Goal: Task Accomplishment & Management: Use online tool/utility

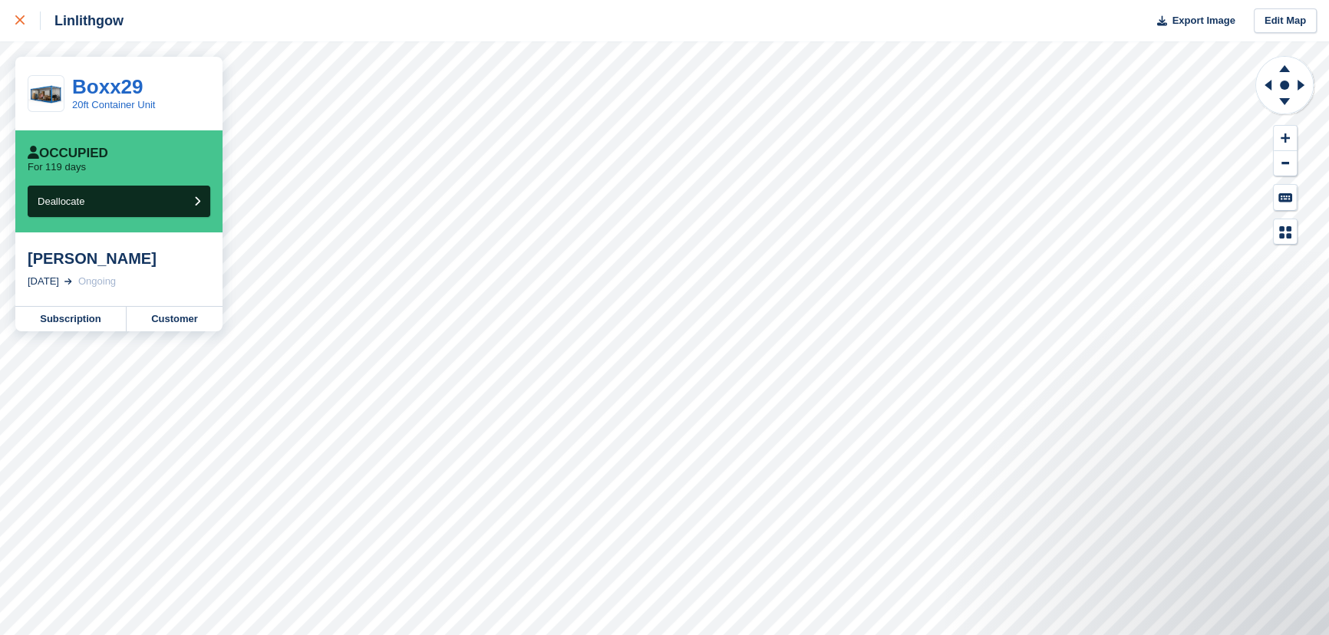
drag, startPoint x: 27, startPoint y: 19, endPoint x: 38, endPoint y: 40, distance: 23.7
click at [27, 19] on div at bounding box center [27, 21] width 25 height 18
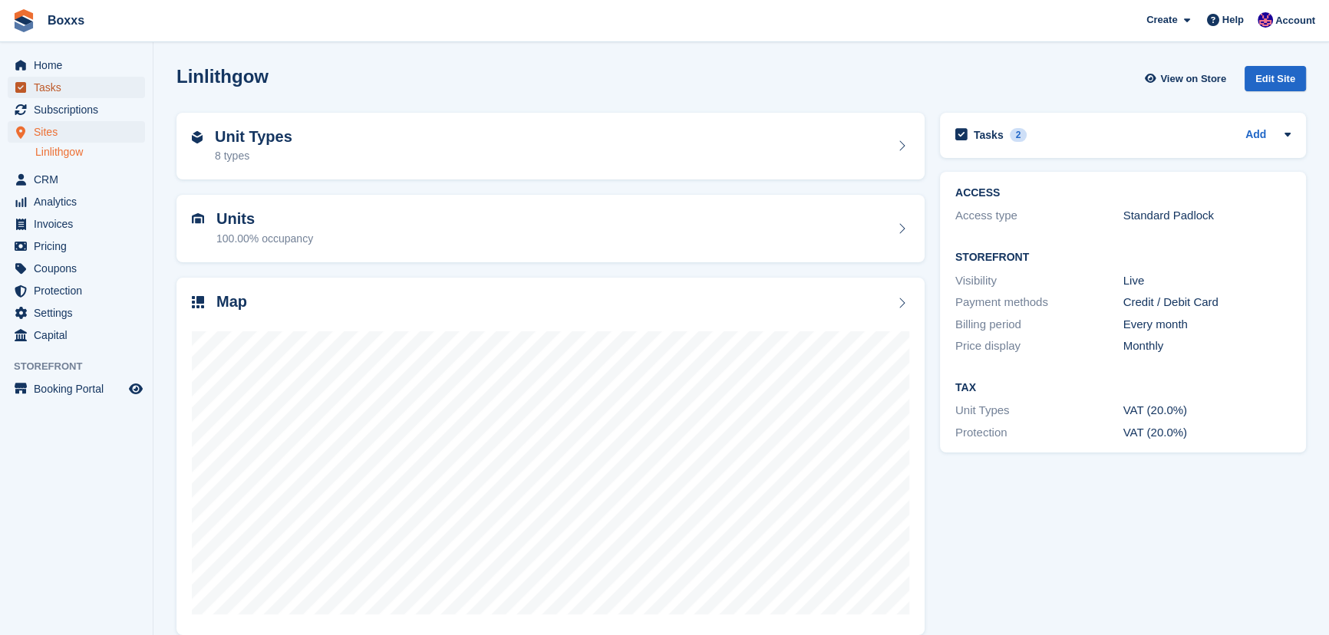
click at [50, 91] on span "Tasks" at bounding box center [80, 87] width 92 height 21
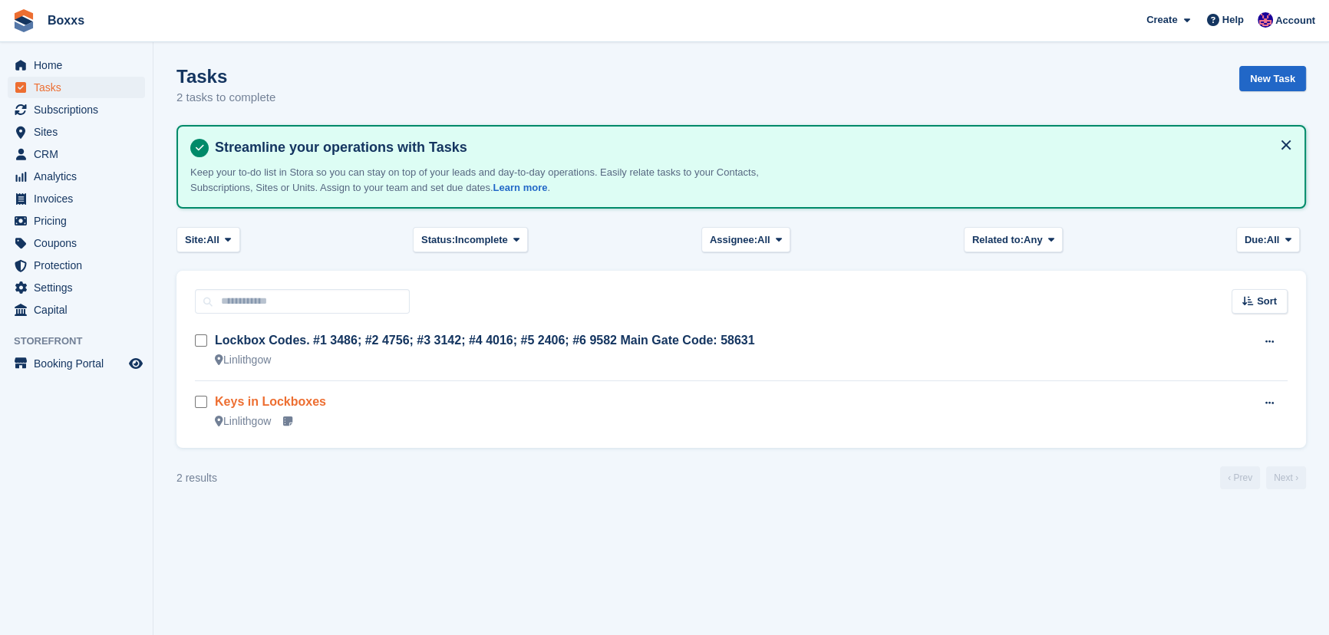
drag, startPoint x: 265, startPoint y: 389, endPoint x: 257, endPoint y: 399, distance: 13.1
click at [265, 389] on td "Keys in Lockboxes [GEOGRAPHIC_DATA]" at bounding box center [721, 411] width 1012 height 61
click at [255, 401] on link "Keys in Lockboxes" at bounding box center [270, 401] width 111 height 13
